Goal: Obtain resource: Download file/media

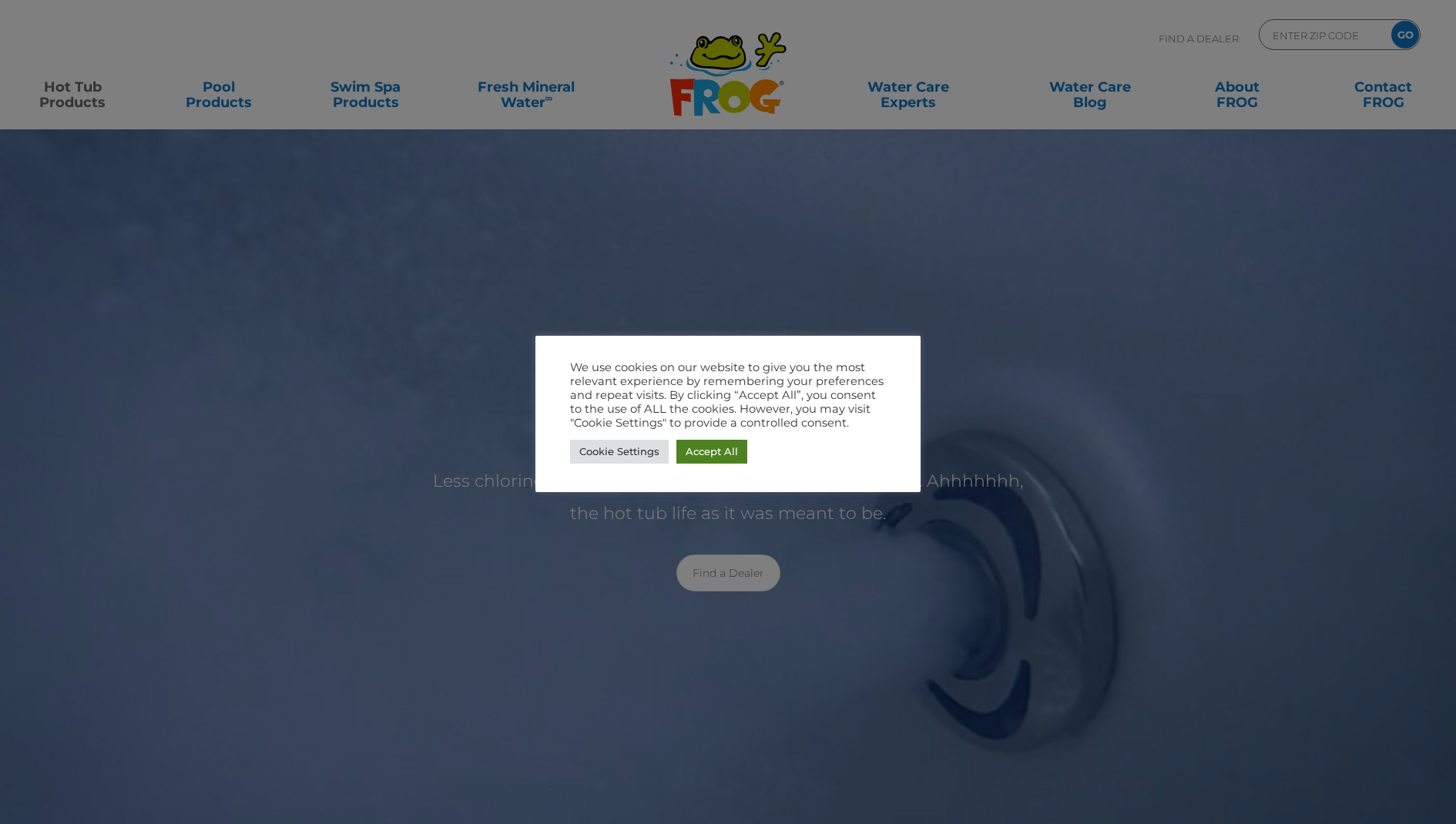
click at [720, 457] on link "Accept All" at bounding box center [712, 452] width 71 height 24
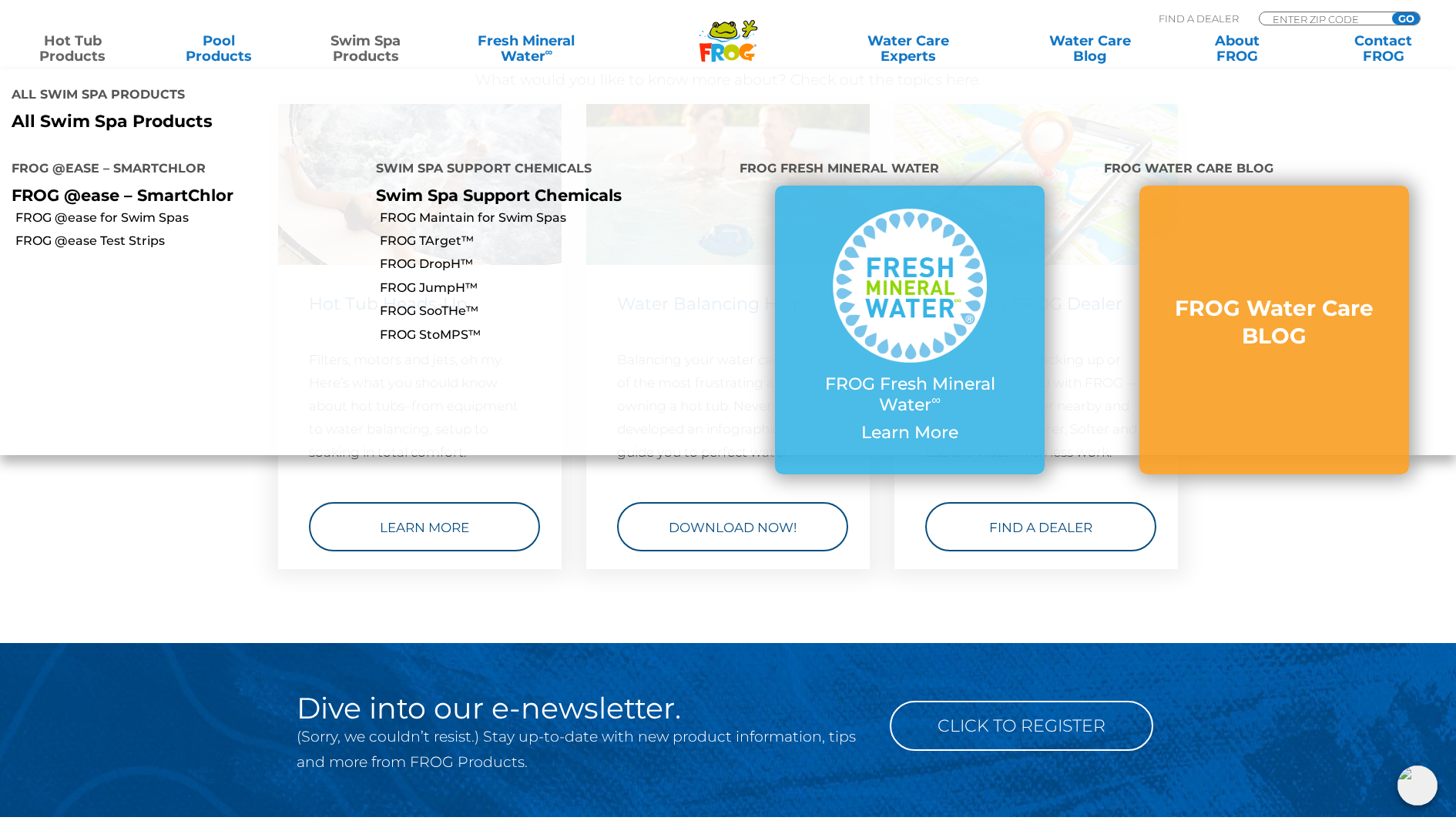
scroll to position [4487, 1]
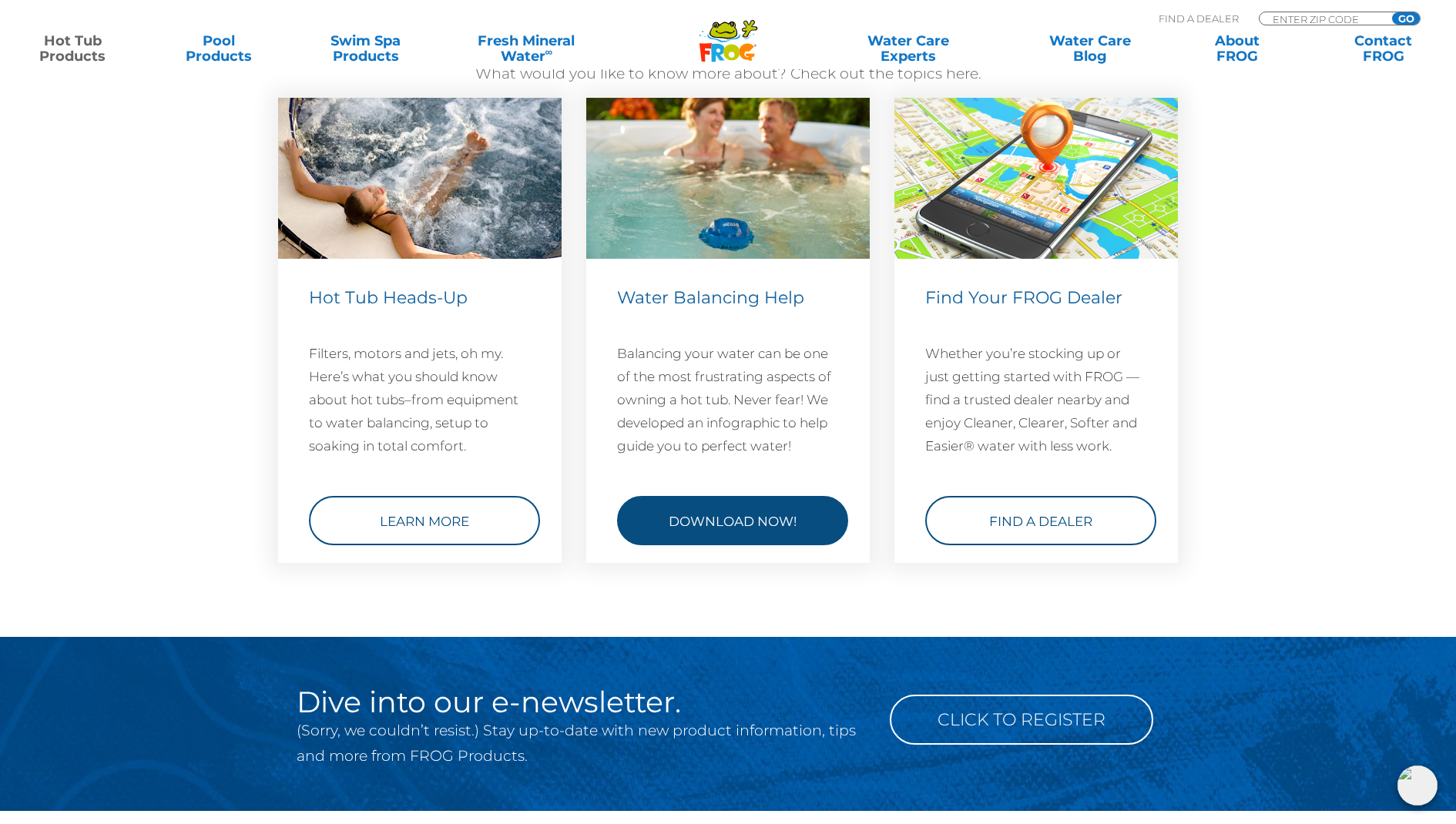
click at [739, 546] on link "Download Now!" at bounding box center [732, 520] width 231 height 49
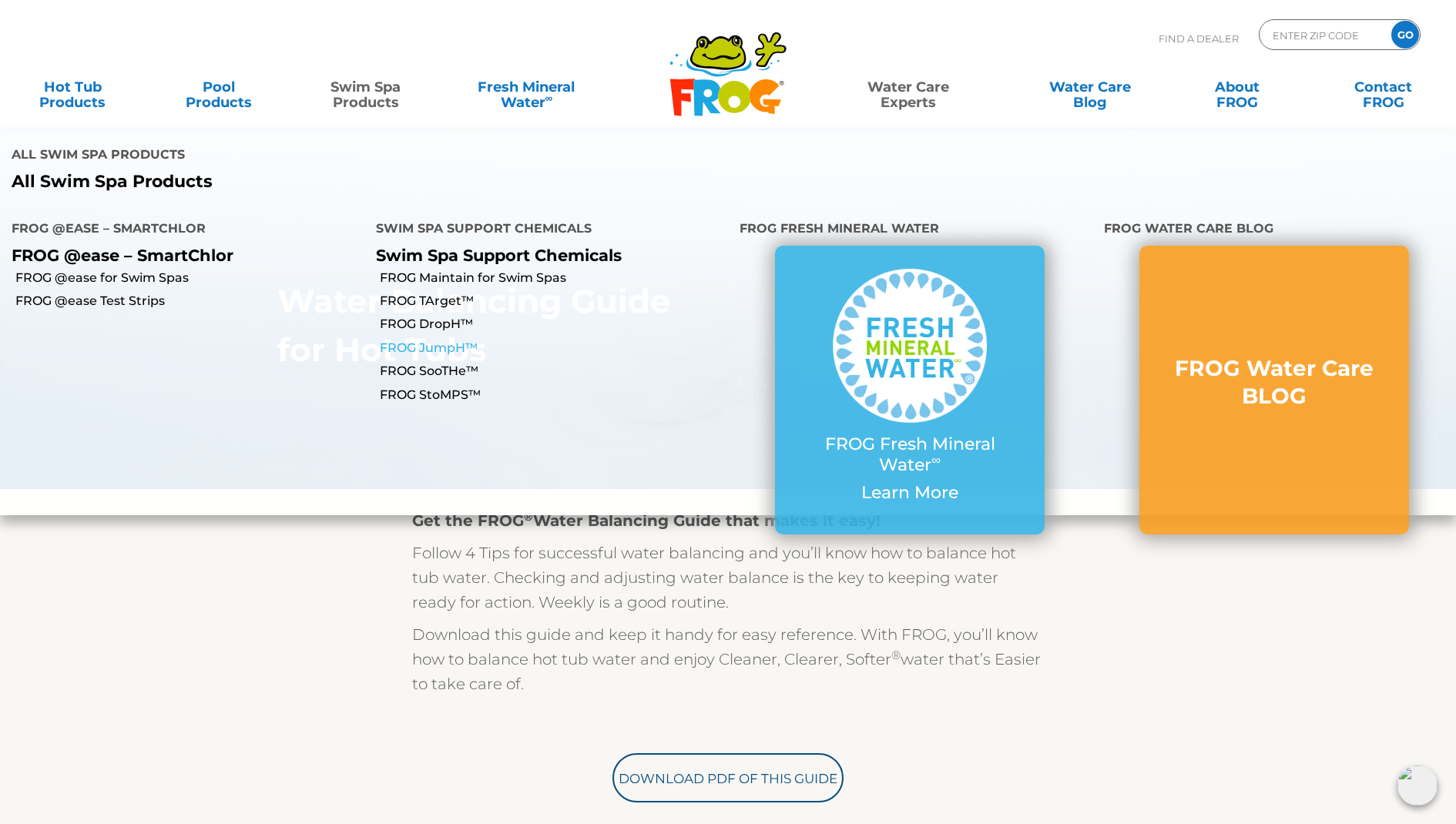
click at [430, 340] on link "FROG JumpH™" at bounding box center [554, 348] width 349 height 17
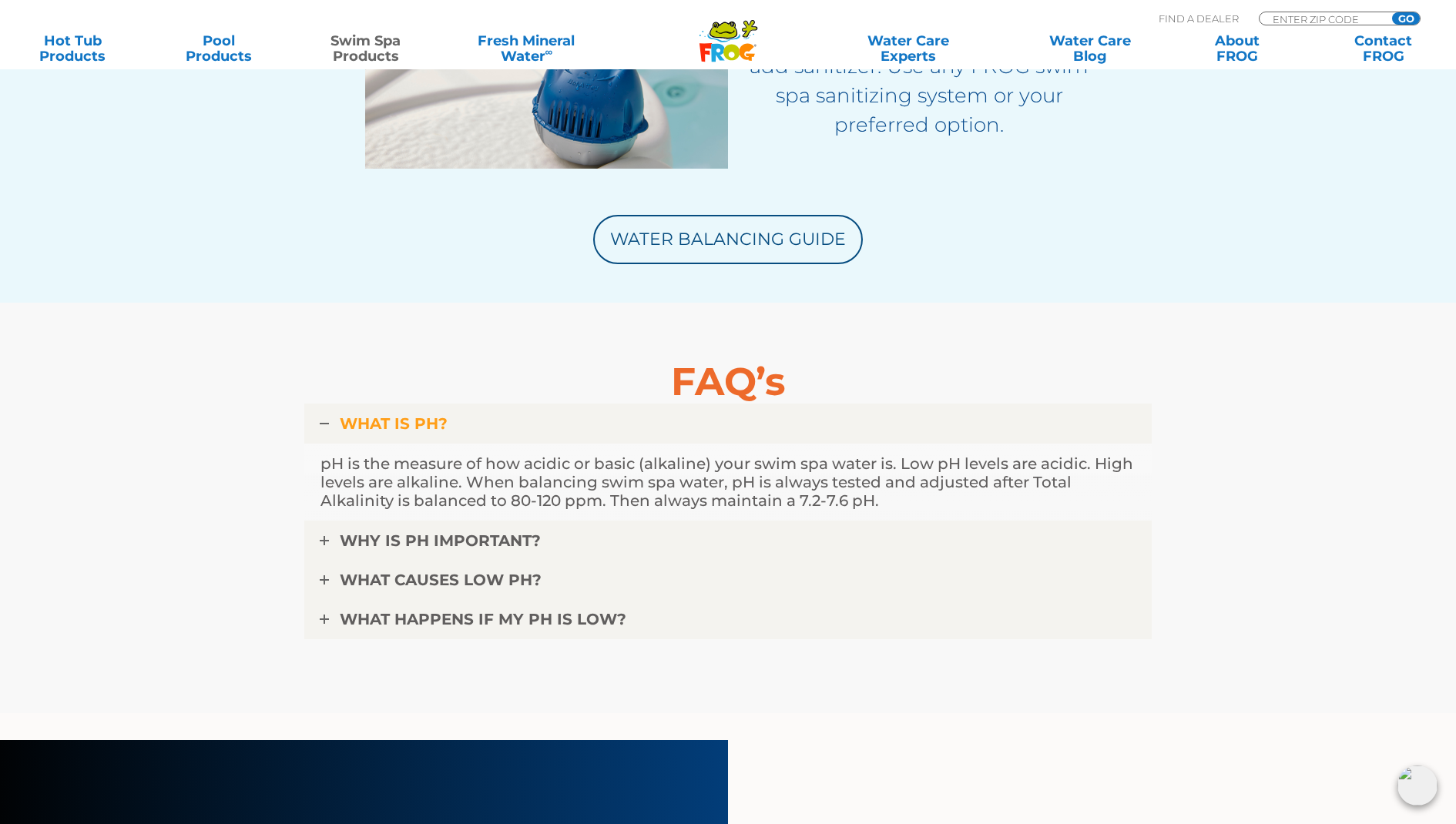
scroll to position [3641, 0]
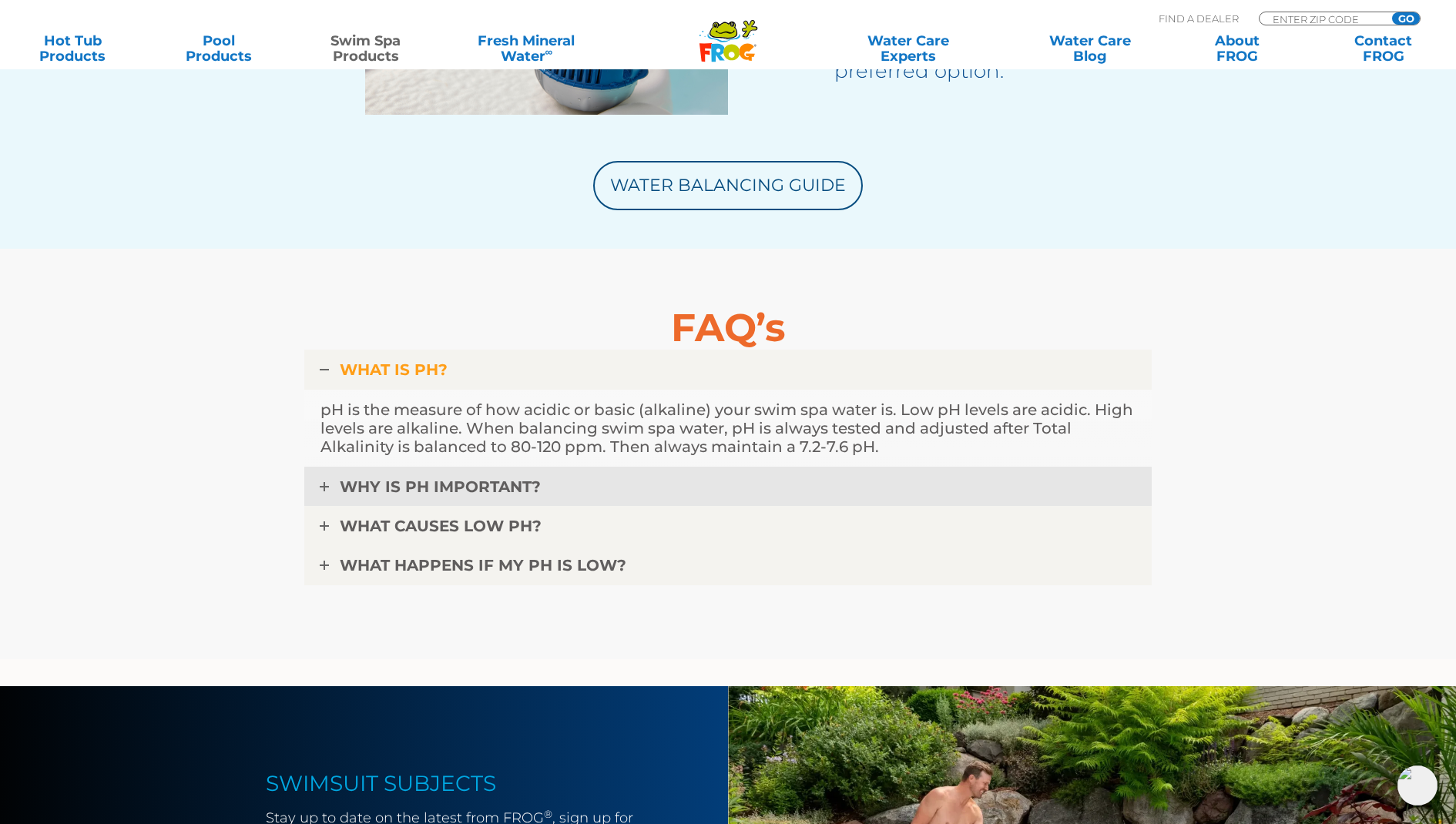
click at [509, 493] on span "WHY IS pH IMPORTANT?" at bounding box center [441, 486] width 201 height 18
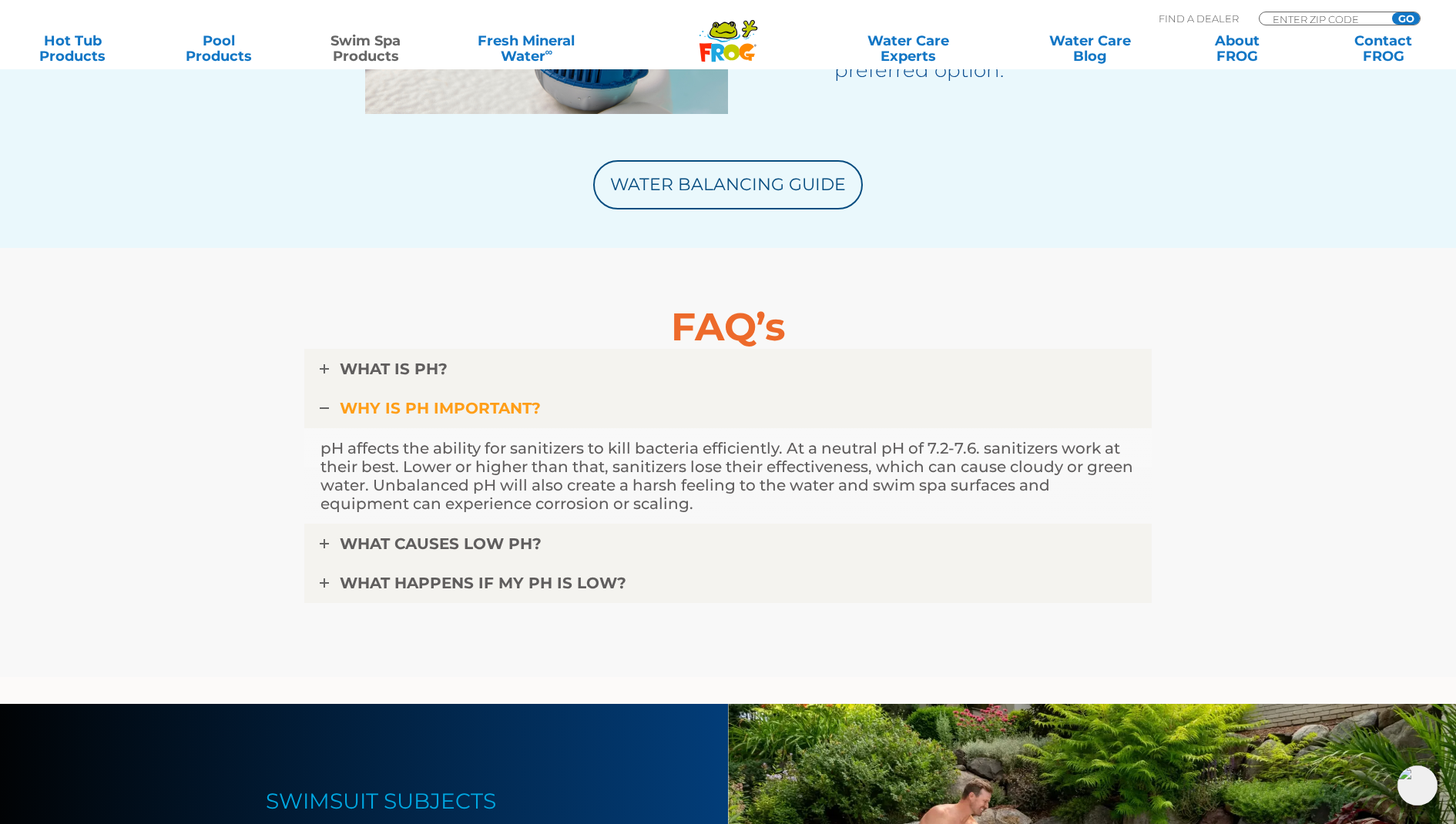
scroll to position [3643, 0]
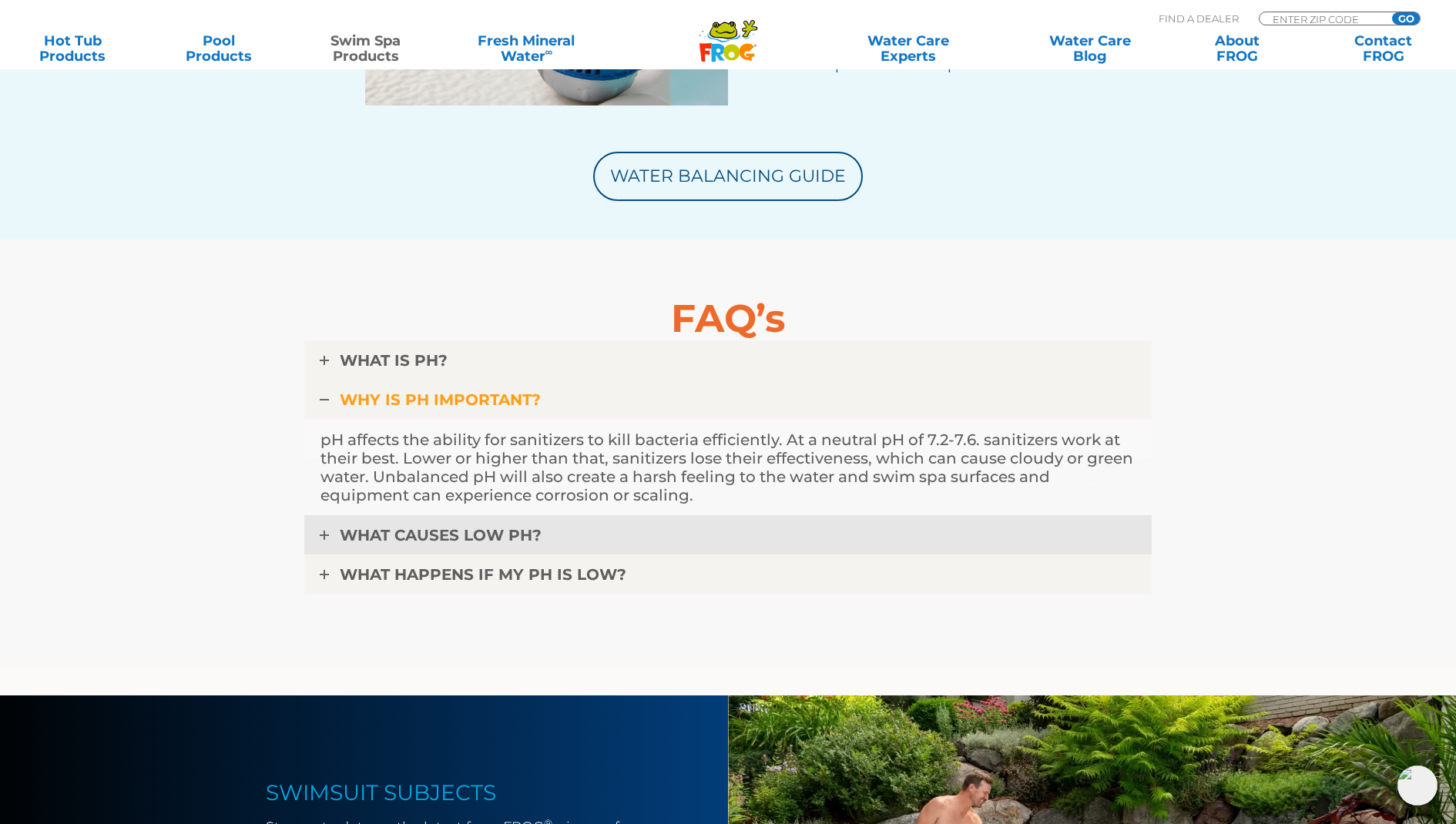
click at [488, 549] on link "WHAT CAUSES LOW pH?" at bounding box center [728, 535] width 848 height 40
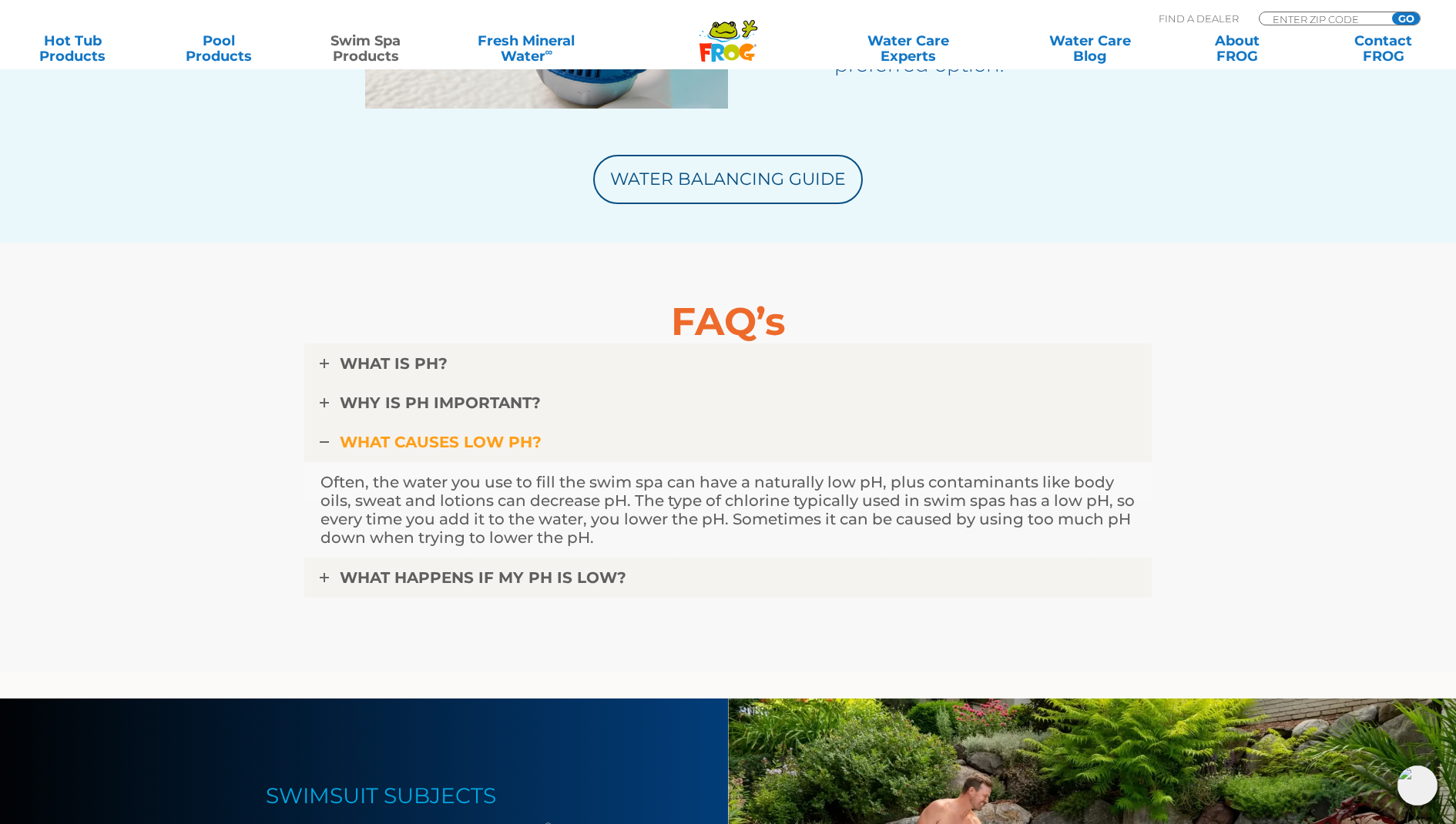
scroll to position [3648, 0]
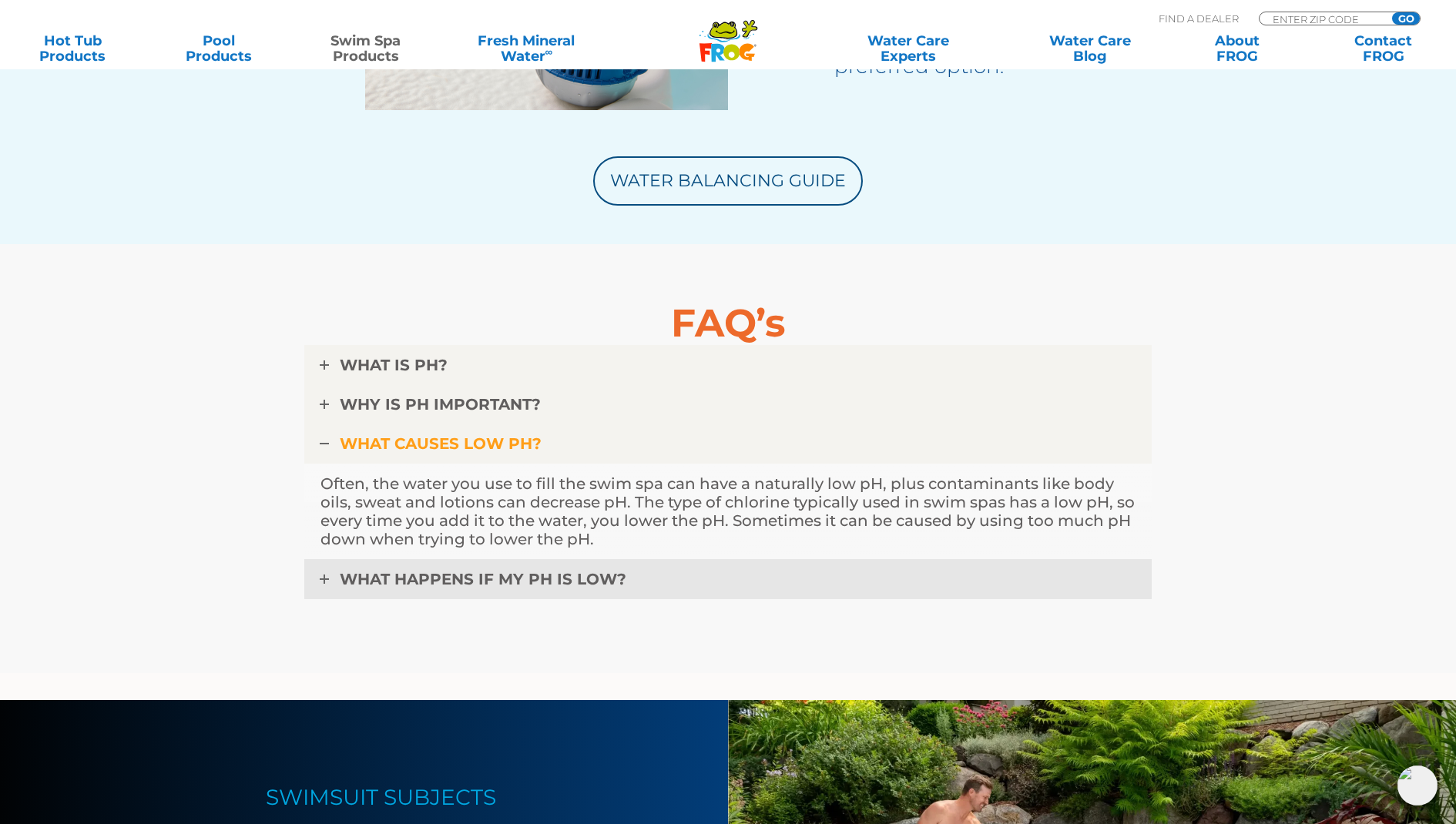
click at [543, 575] on span "WHAT HAPPENS IF MY pH IS LOW?" at bounding box center [483, 579] width 286 height 18
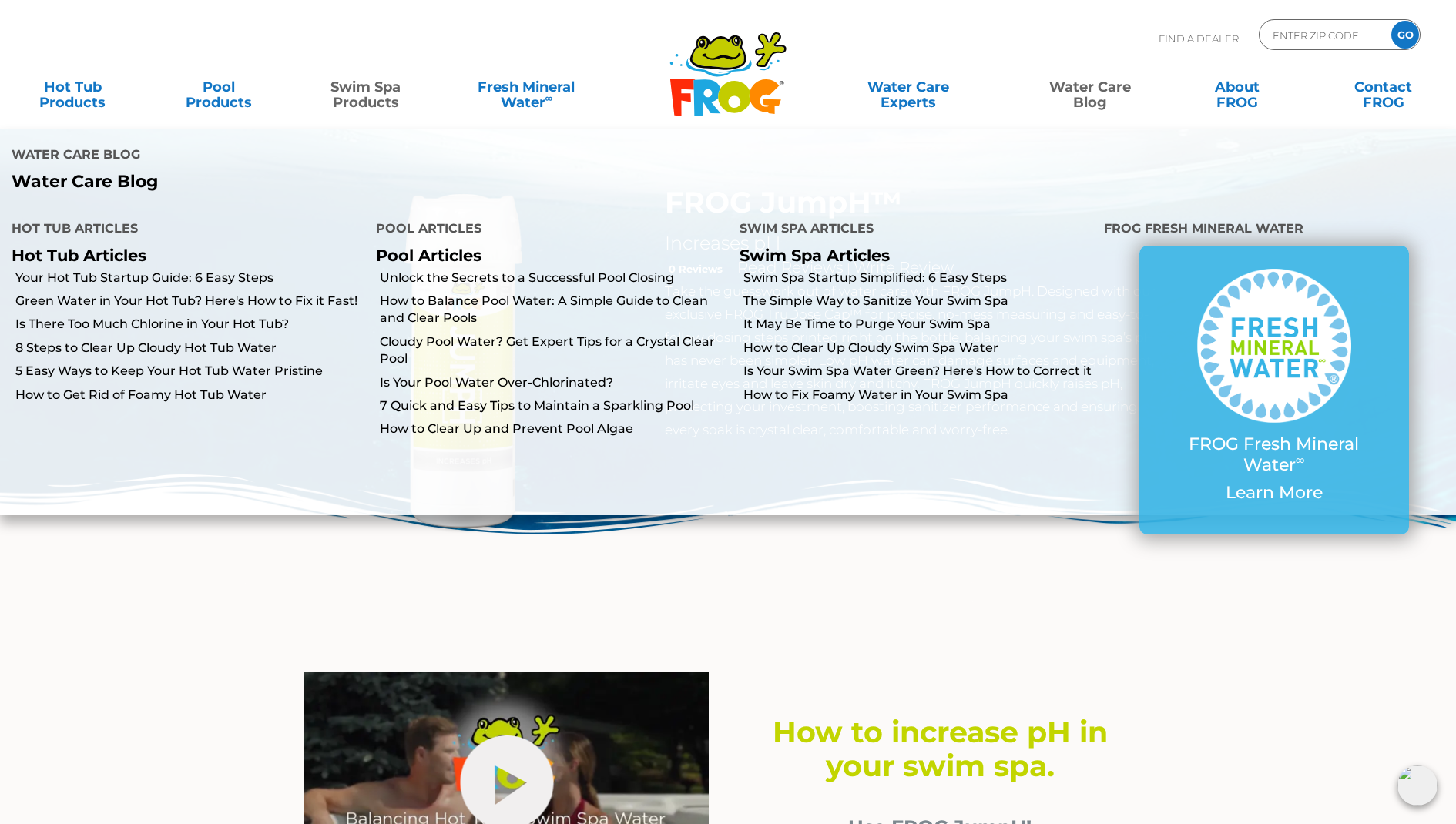
click at [1082, 95] on link "Water Care Blog" at bounding box center [1090, 87] width 114 height 31
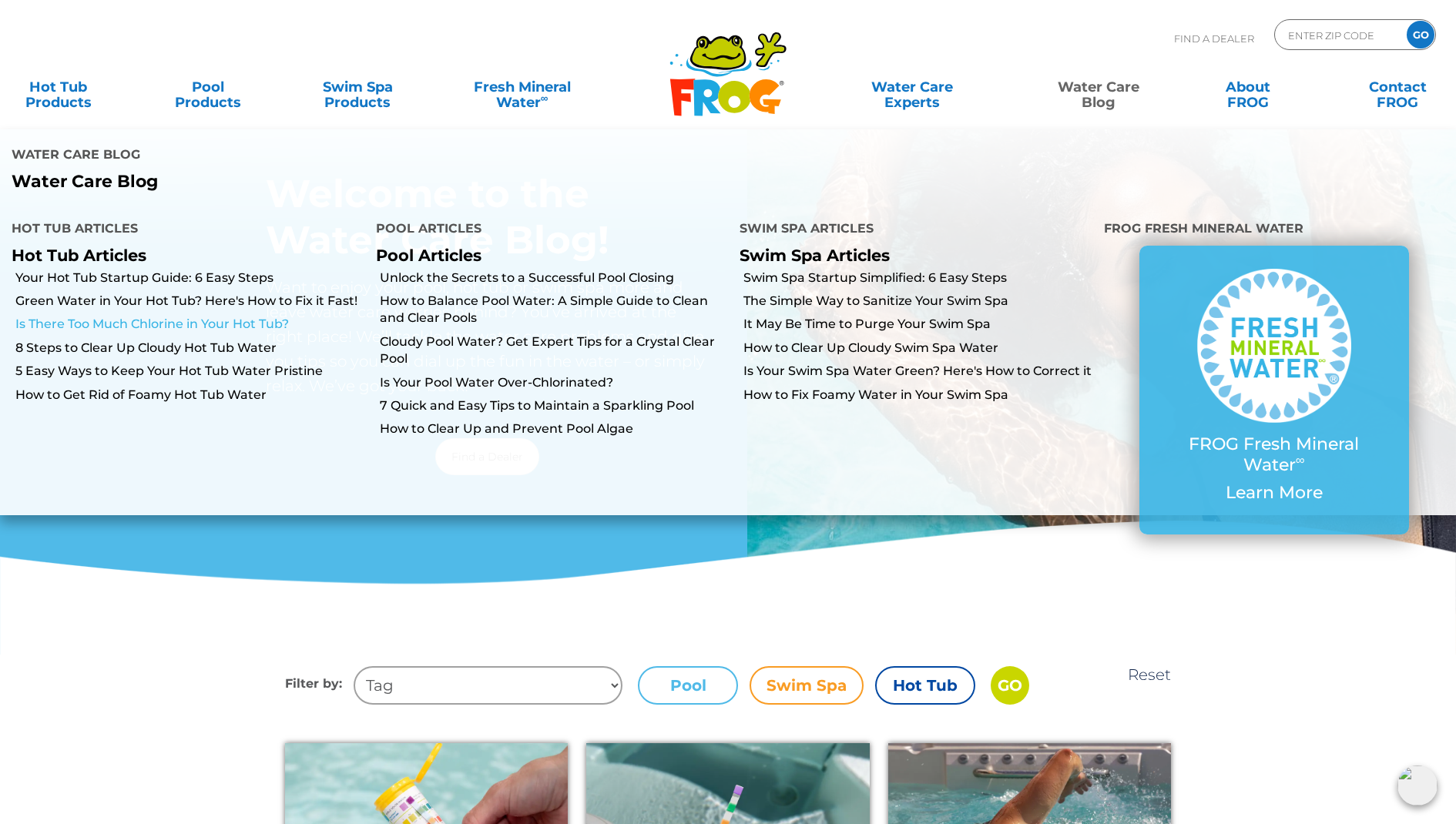
click at [218, 316] on link "Is There Too Much Chlorine in Your Hot Tub?" at bounding box center [189, 323] width 349 height 17
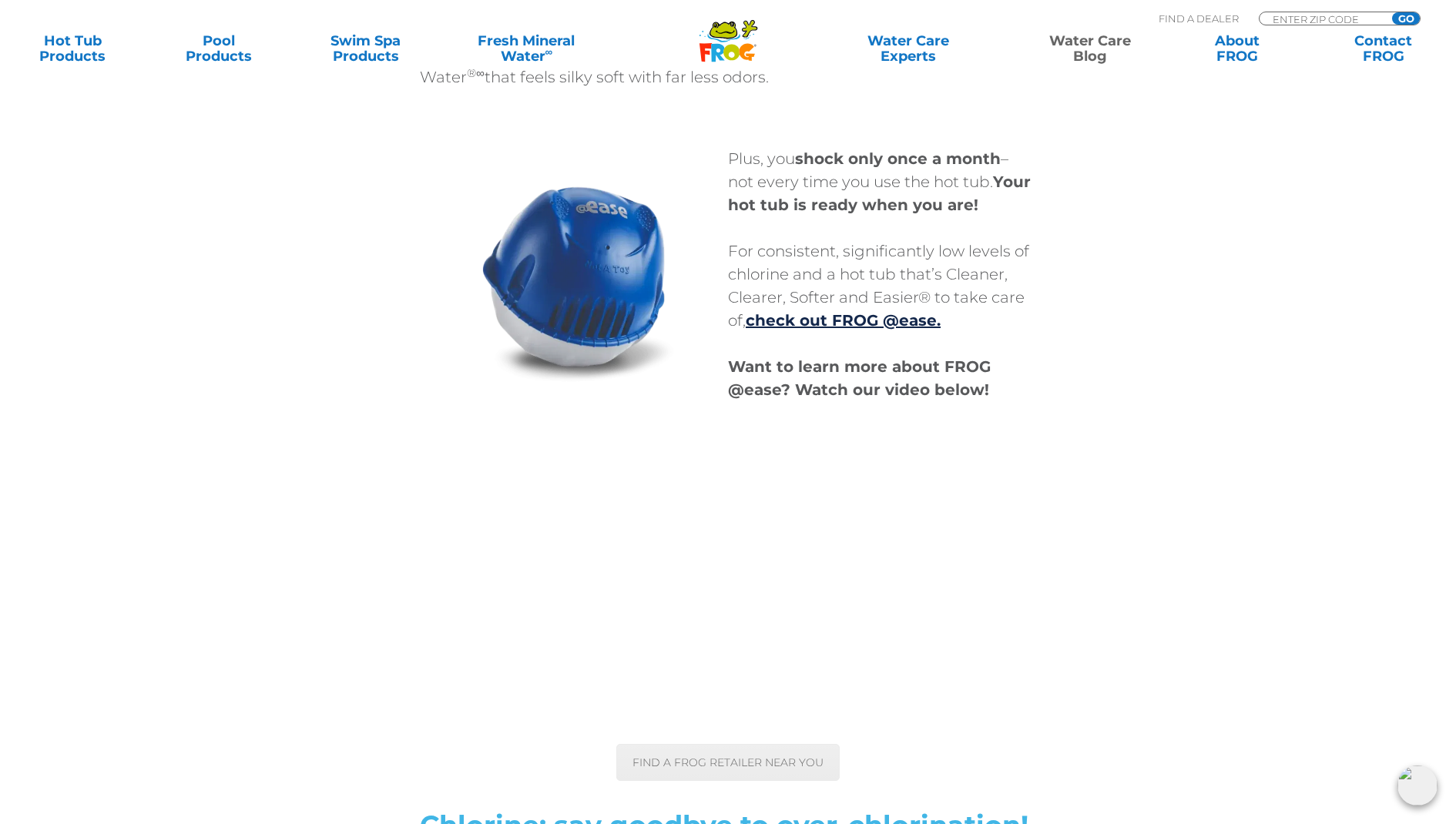
scroll to position [4883, 0]
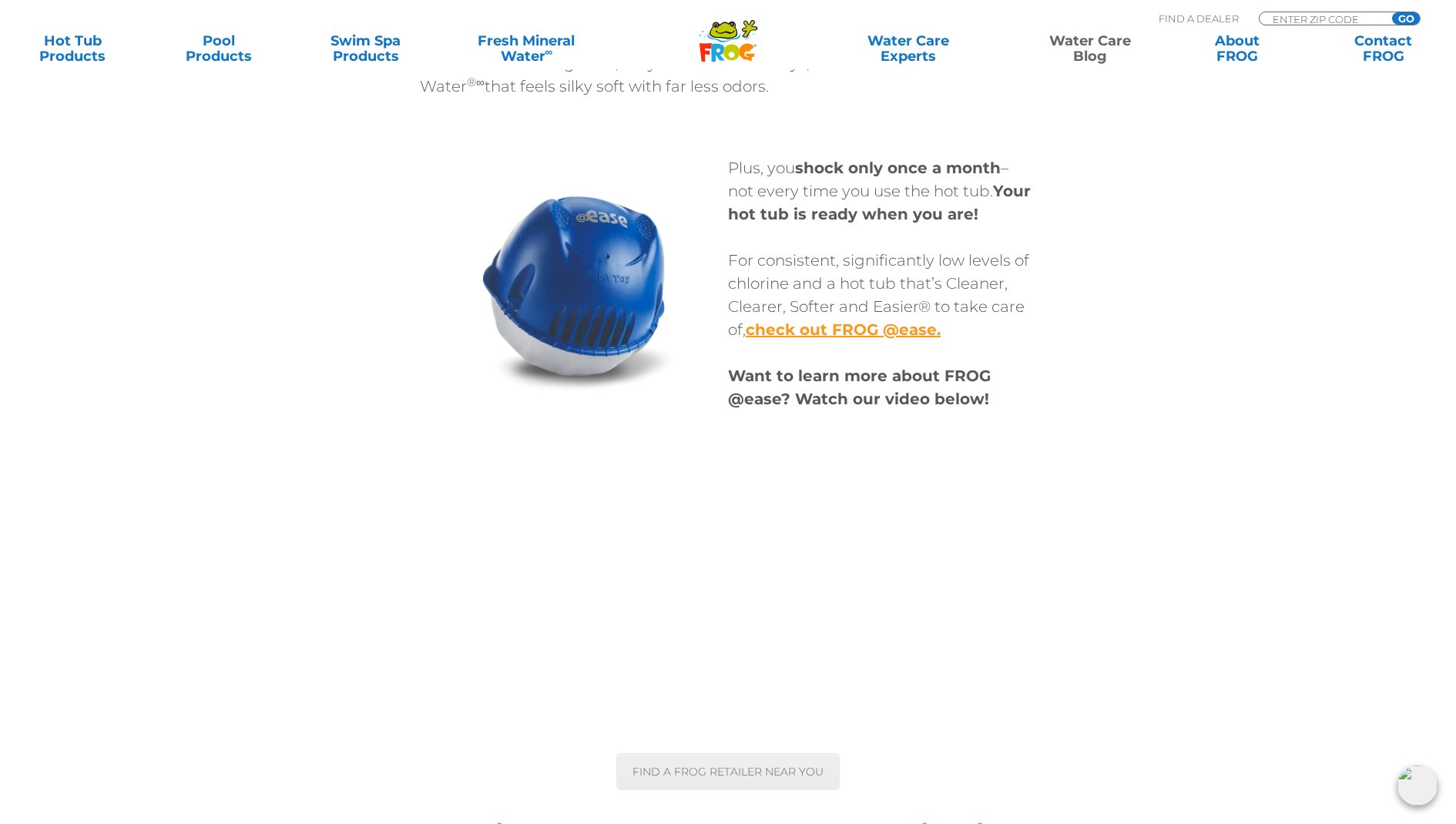
click at [826, 332] on strong "check out FROG @ease." at bounding box center [843, 329] width 195 height 18
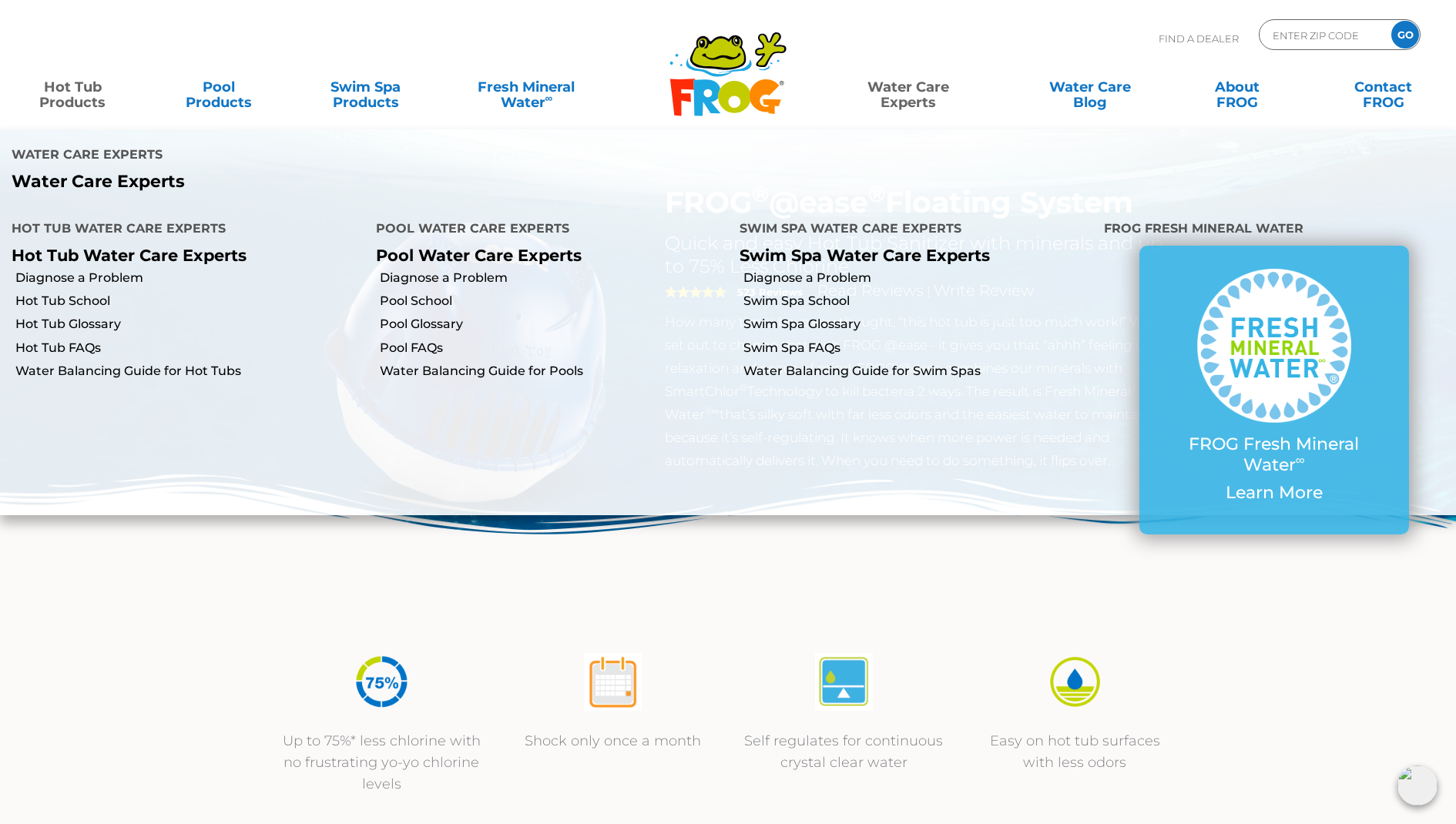
click at [911, 103] on link "Water Care Experts" at bounding box center [909, 87] width 186 height 31
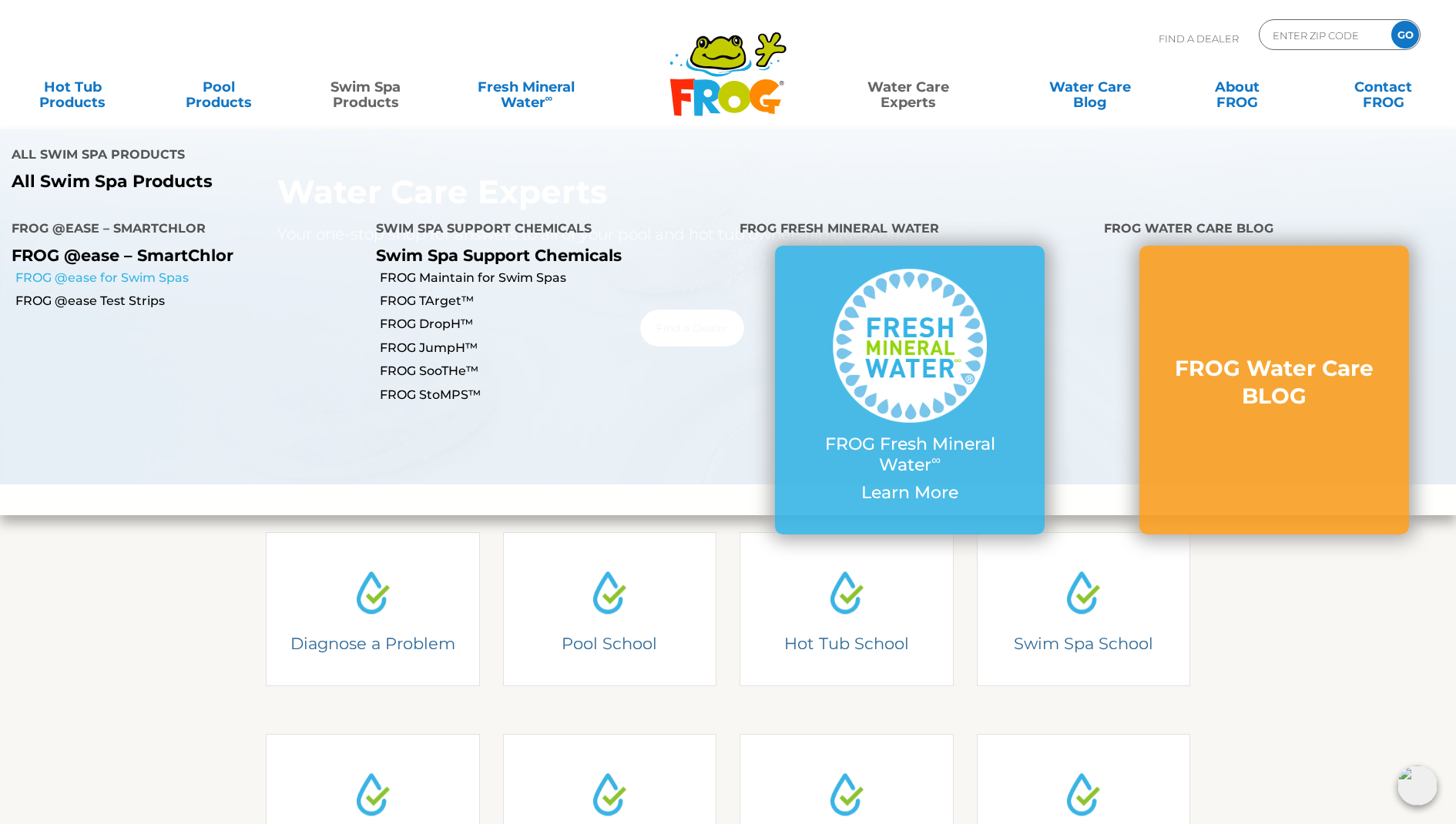
click at [158, 270] on link "FROG @ease for Swim Spas" at bounding box center [189, 278] width 349 height 17
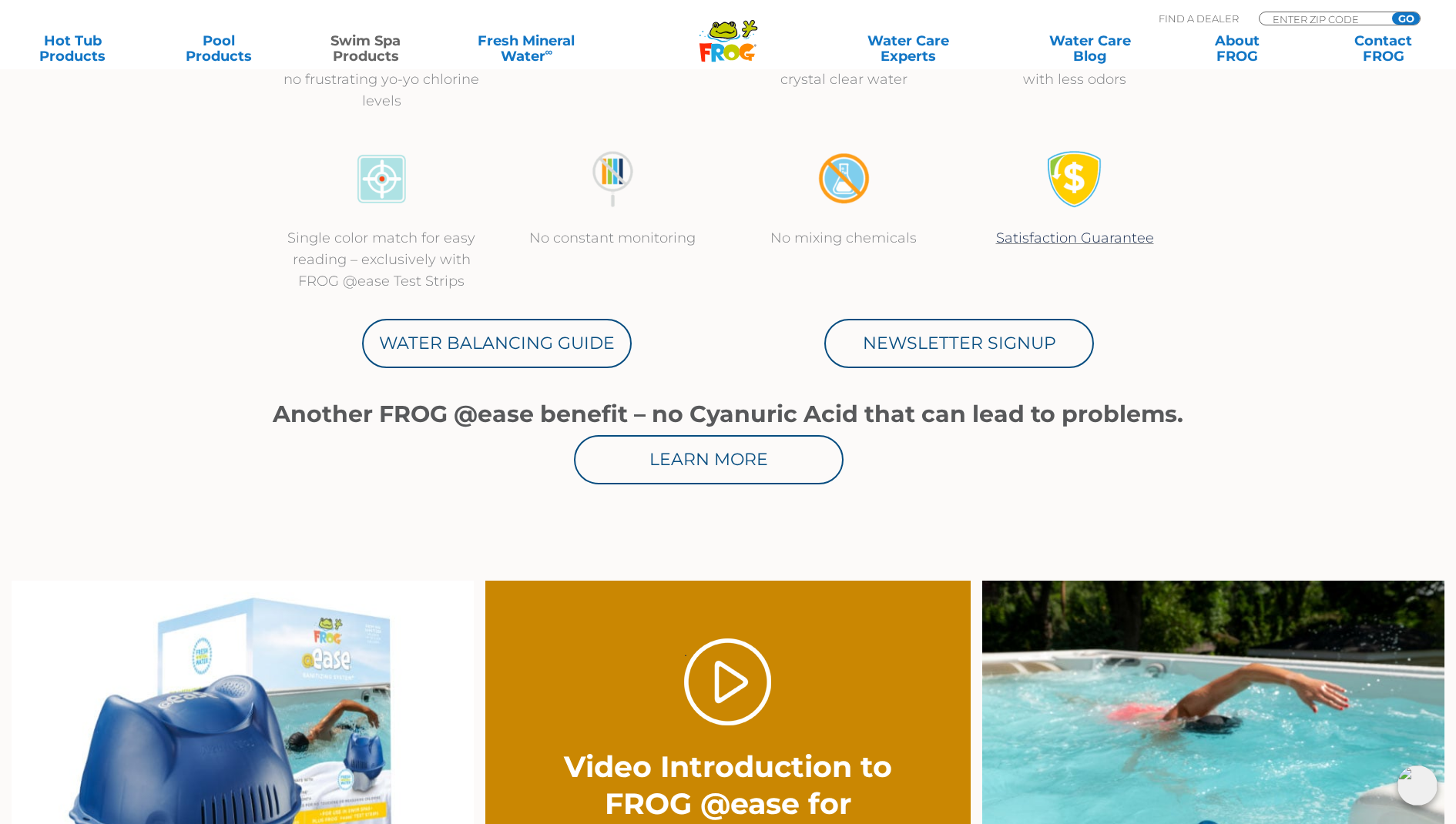
scroll to position [684, 0]
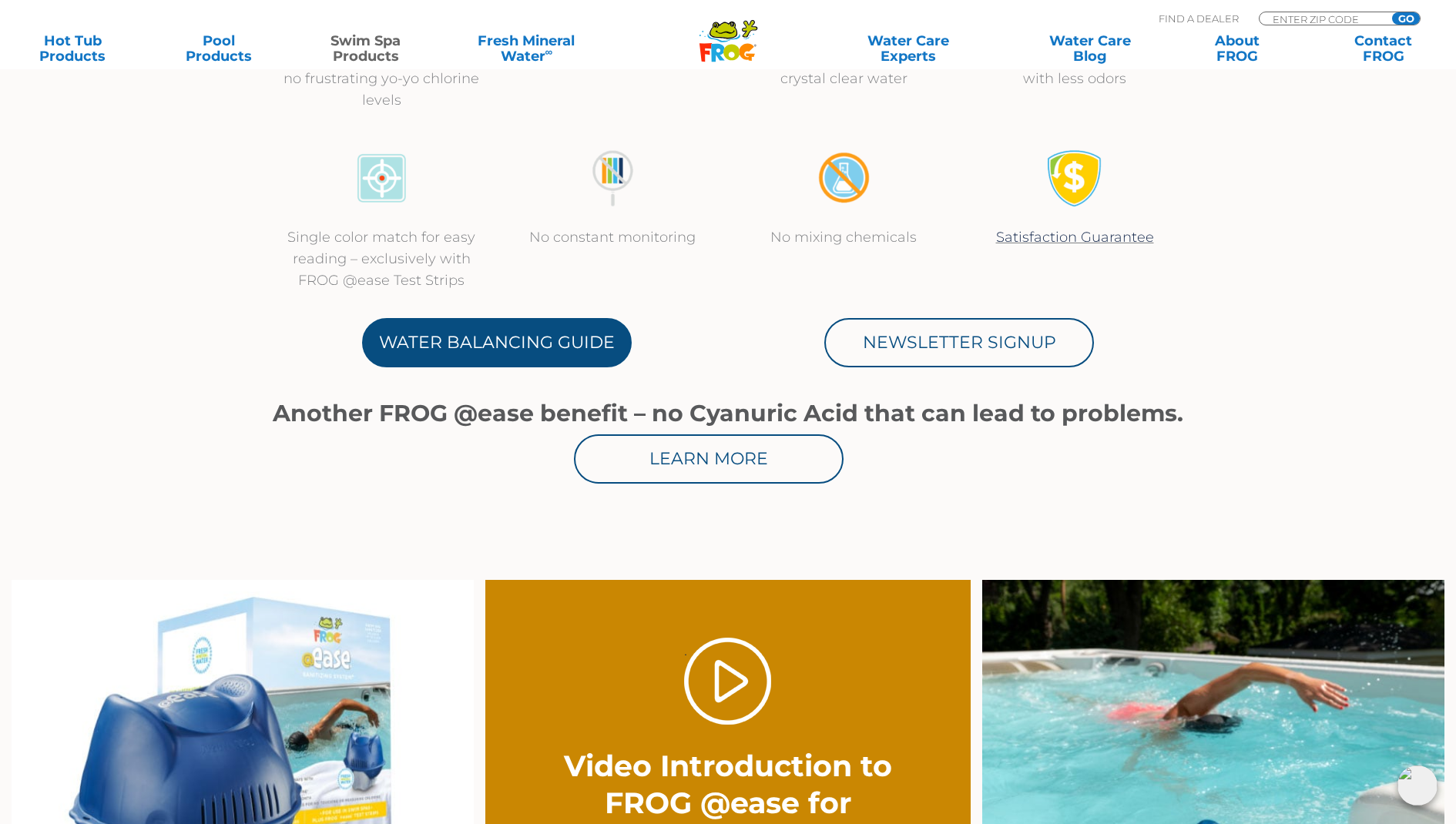
click at [478, 349] on link "Water Balancing Guide" at bounding box center [497, 342] width 270 height 49
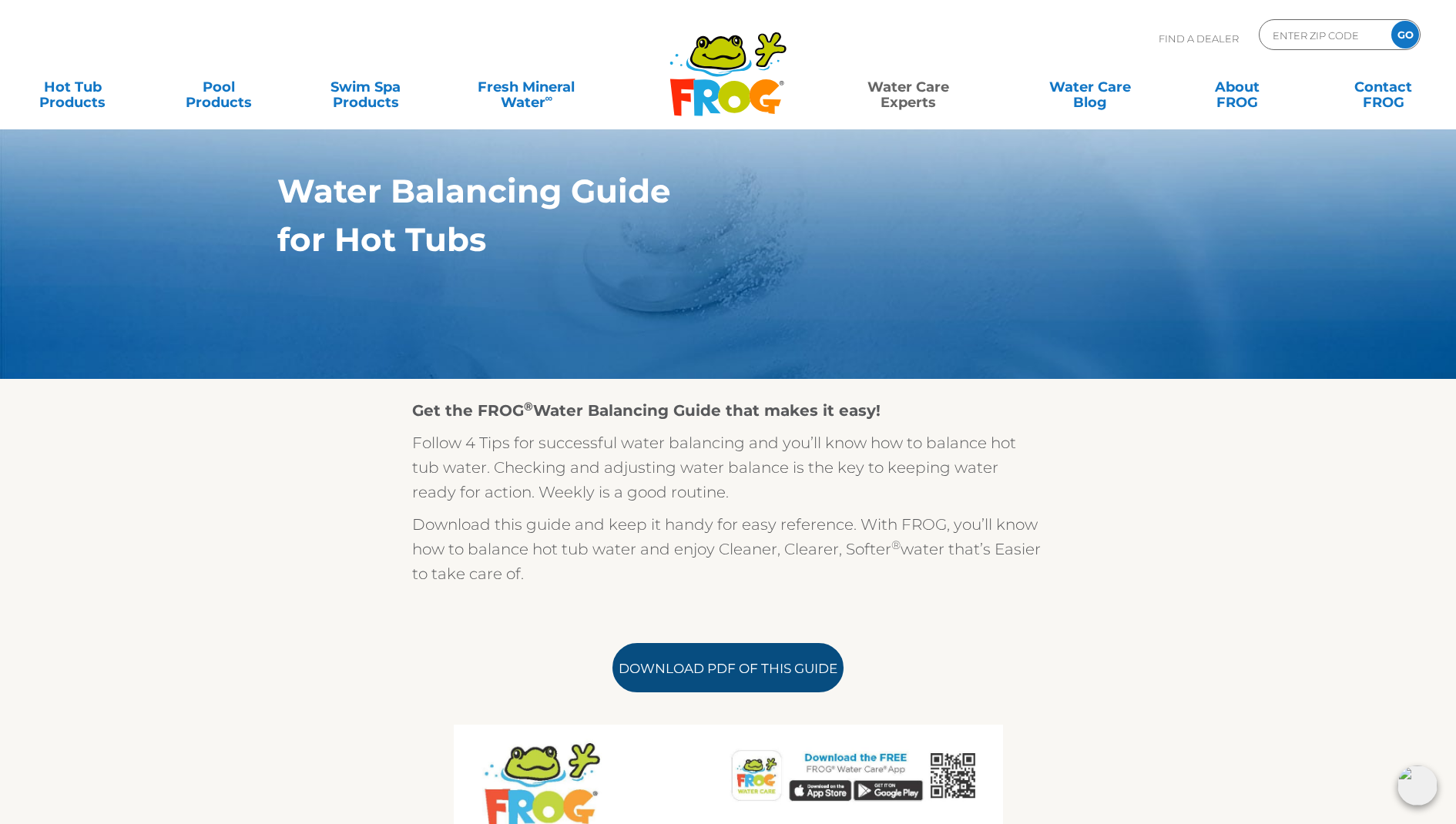
scroll to position [228, 0]
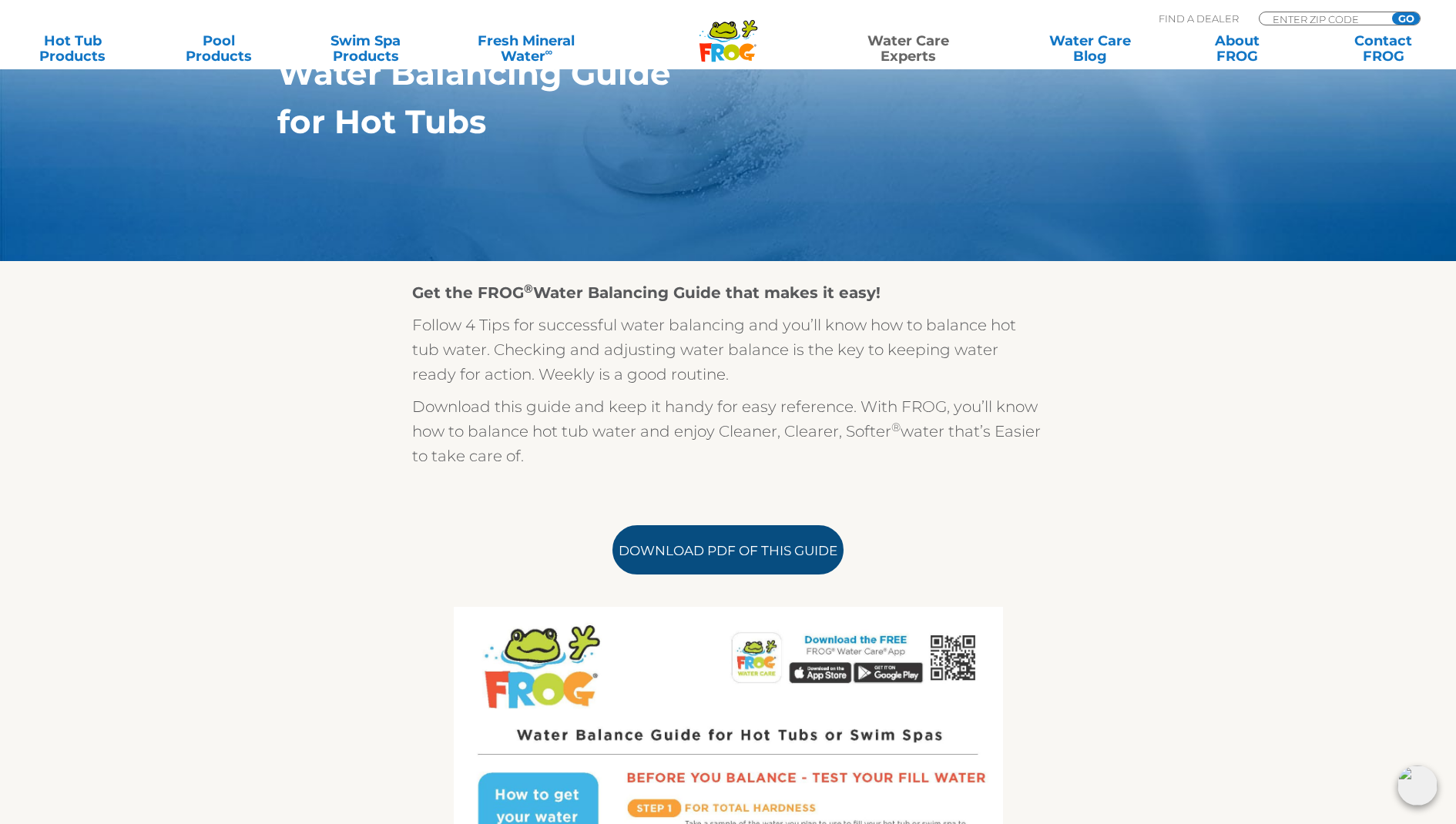
click at [728, 553] on link "Download PDF of this Guide" at bounding box center [728, 550] width 231 height 49
